Goal: Task Accomplishment & Management: Manage account settings

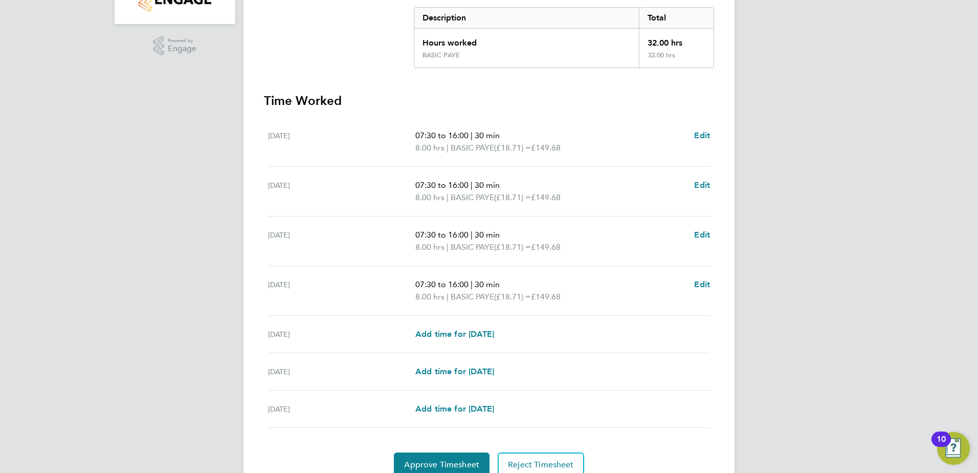
scroll to position [254, 0]
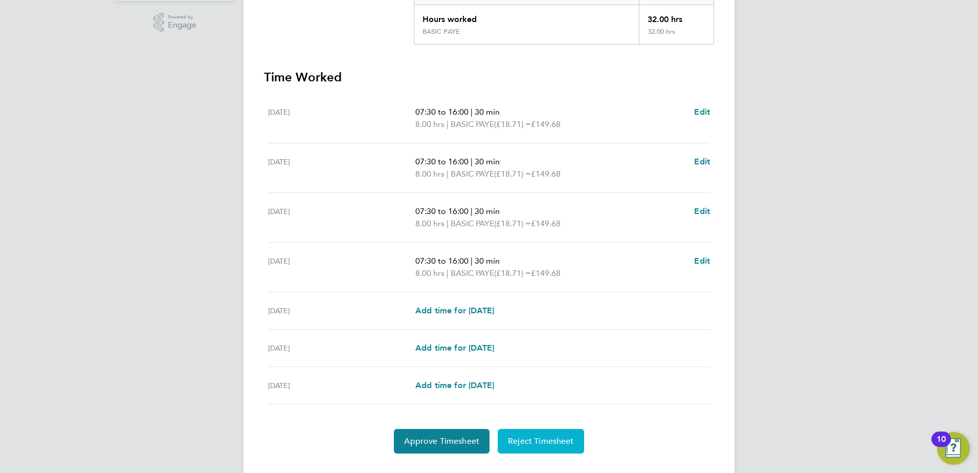
click at [540, 429] on button "Reject Timesheet" at bounding box center [541, 441] width 86 height 25
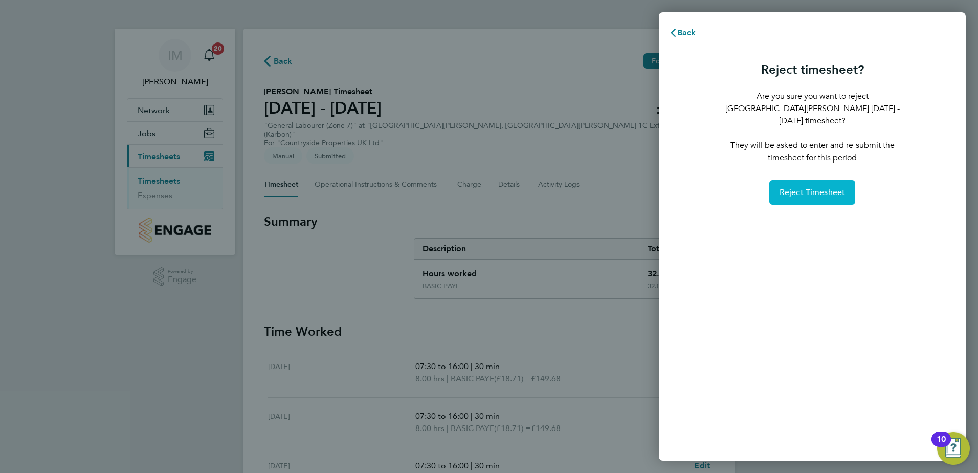
click at [790, 187] on span "Reject Timesheet" at bounding box center [813, 192] width 66 height 10
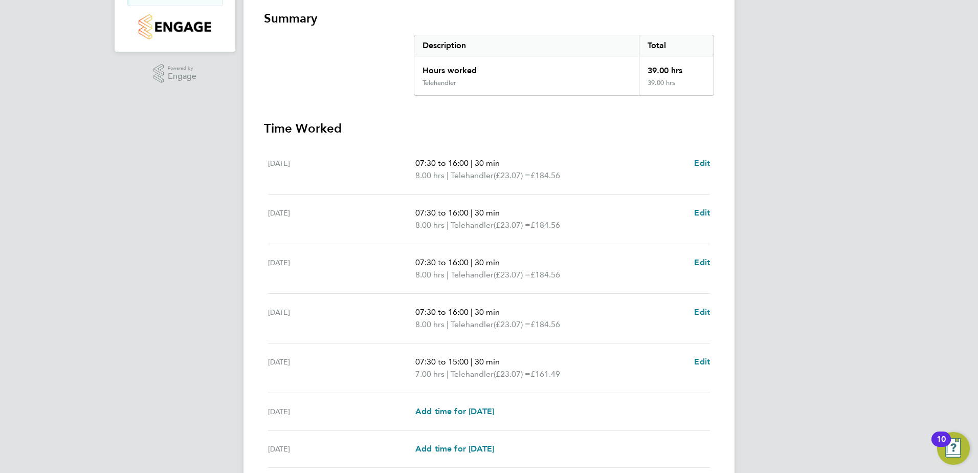
scroll to position [267, 0]
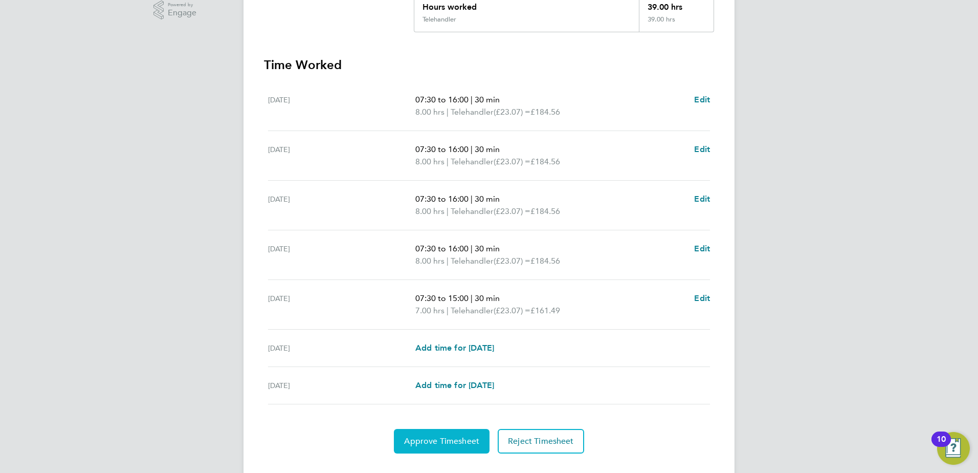
click at [439, 436] on span "Approve Timesheet" at bounding box center [441, 441] width 75 height 10
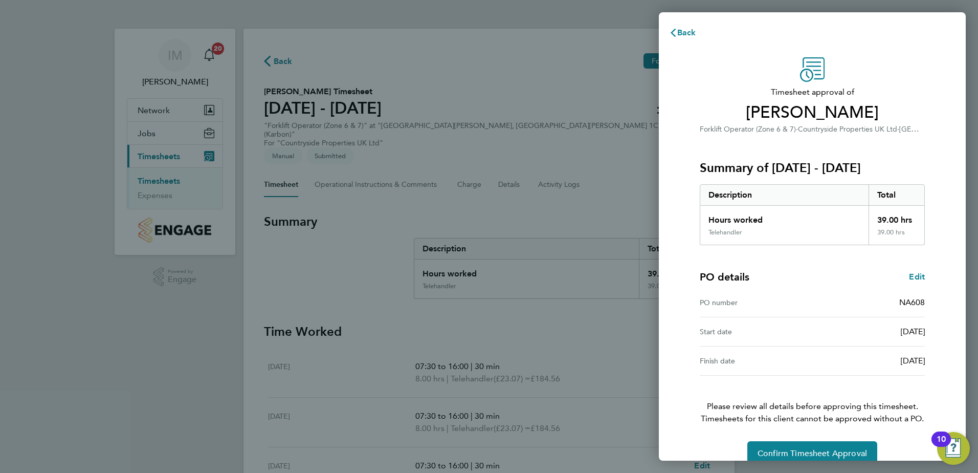
scroll to position [17, 0]
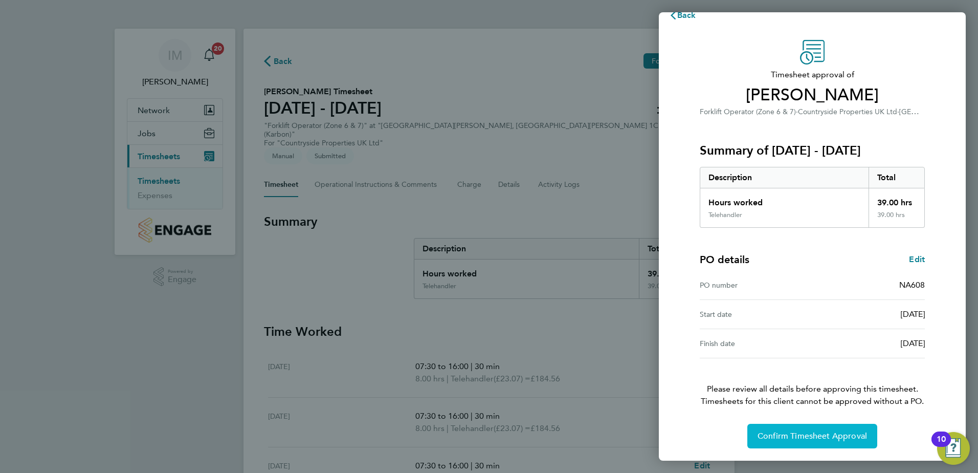
click at [766, 439] on span "Confirm Timesheet Approval" at bounding box center [812, 436] width 109 height 10
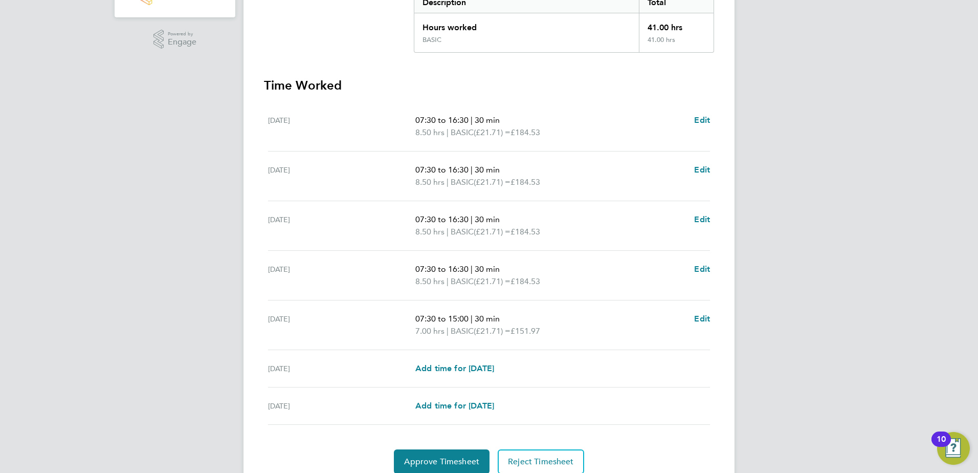
scroll to position [256, 0]
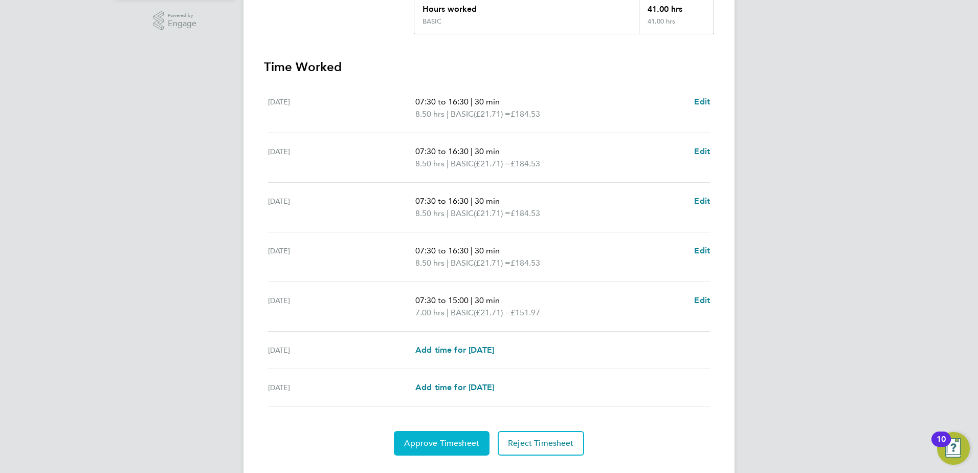
click at [410, 431] on button "Approve Timesheet" at bounding box center [442, 443] width 96 height 25
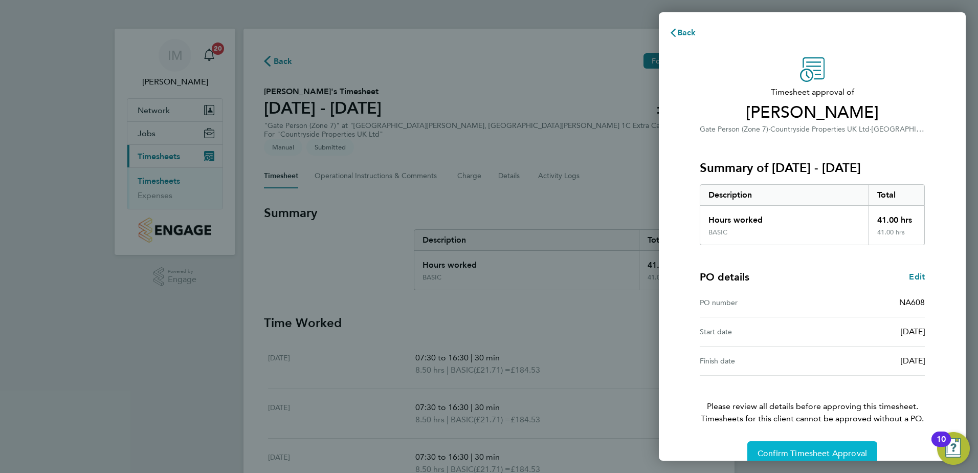
click at [795, 454] on span "Confirm Timesheet Approval" at bounding box center [812, 453] width 109 height 10
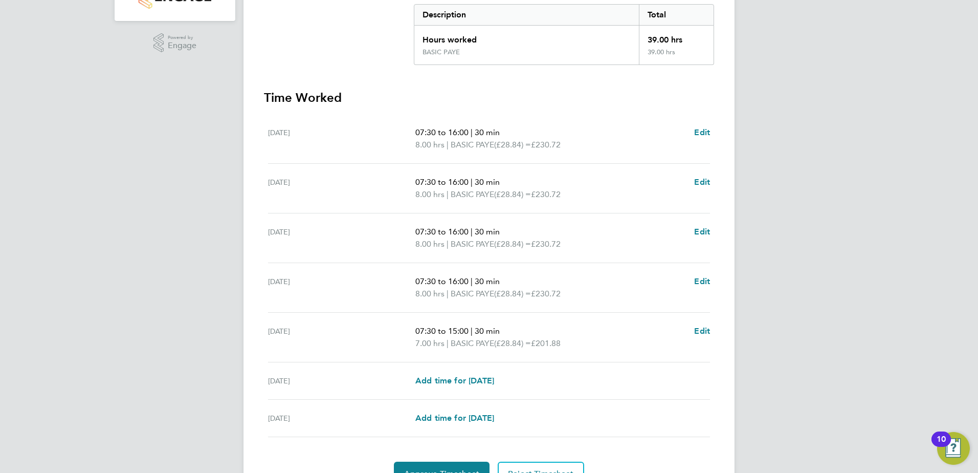
scroll to position [256, 0]
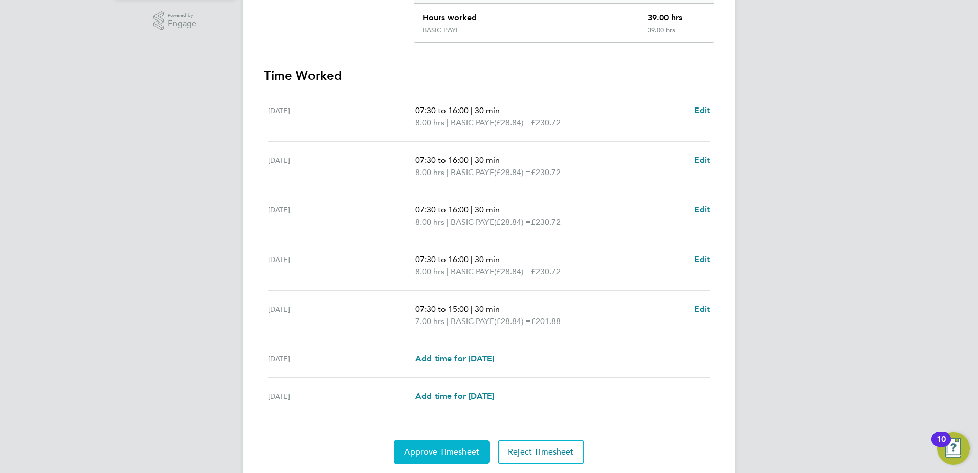
click at [448, 447] on span "Approve Timesheet" at bounding box center [441, 452] width 75 height 10
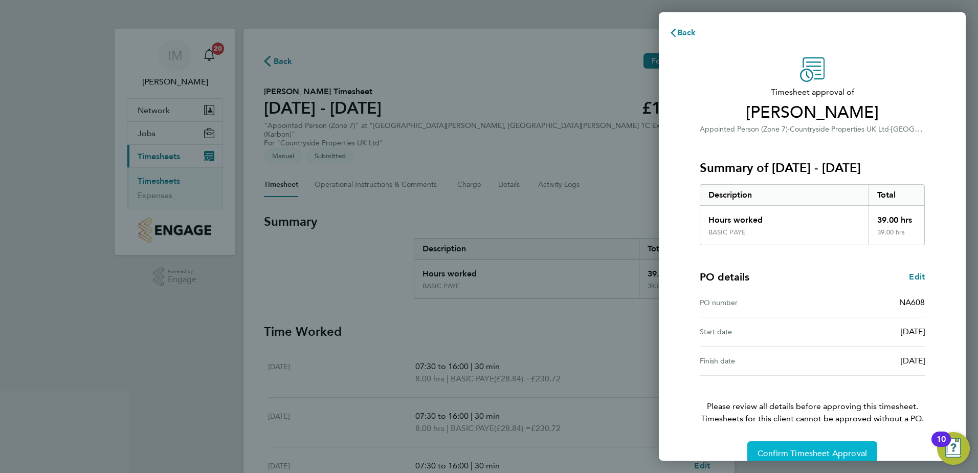
click at [782, 450] on span "Confirm Timesheet Approval" at bounding box center [812, 453] width 109 height 10
